Goal: Find specific page/section: Find specific page/section

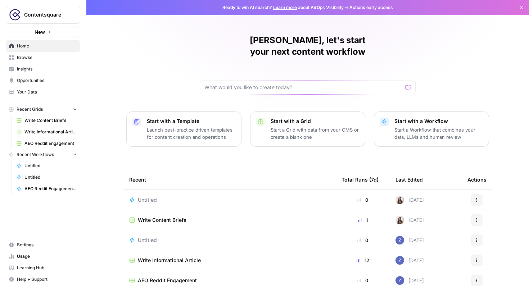
click at [28, 65] on link "Insights" at bounding box center [43, 69] width 74 height 12
